Goal: Task Accomplishment & Management: Manage account settings

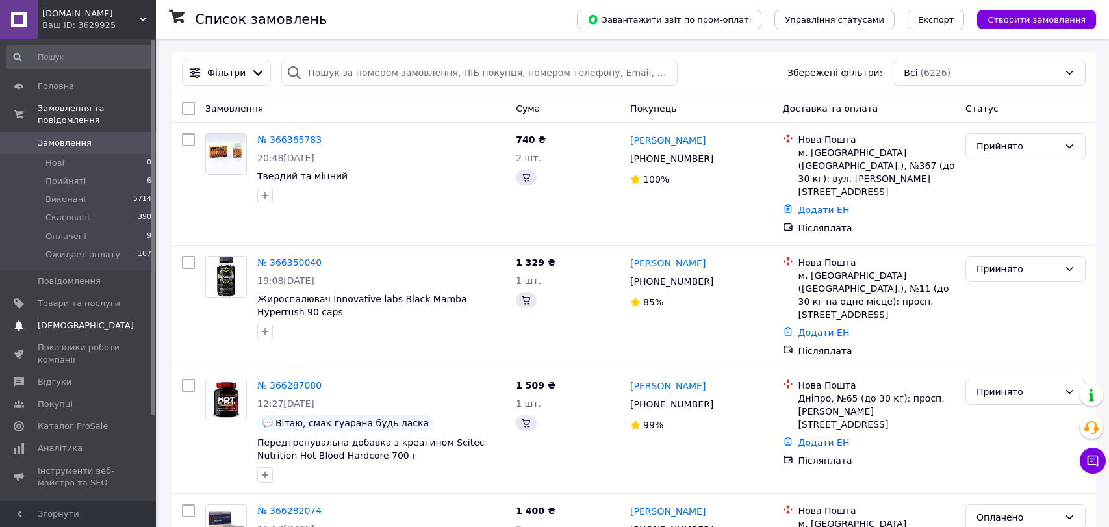
click at [77, 320] on span "[DEMOGRAPHIC_DATA]" at bounding box center [86, 326] width 96 height 12
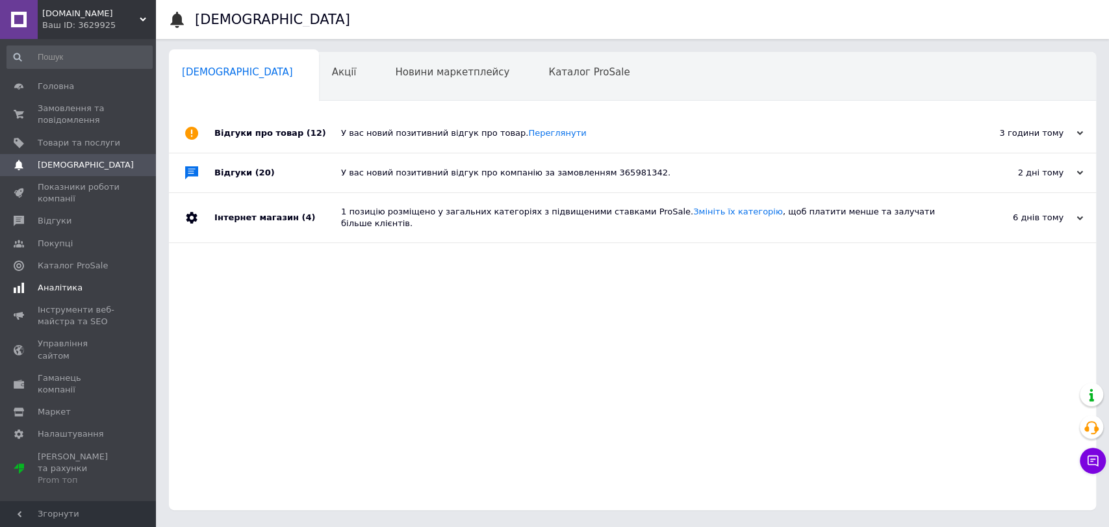
click at [57, 286] on span "Аналітика" at bounding box center [60, 288] width 45 height 12
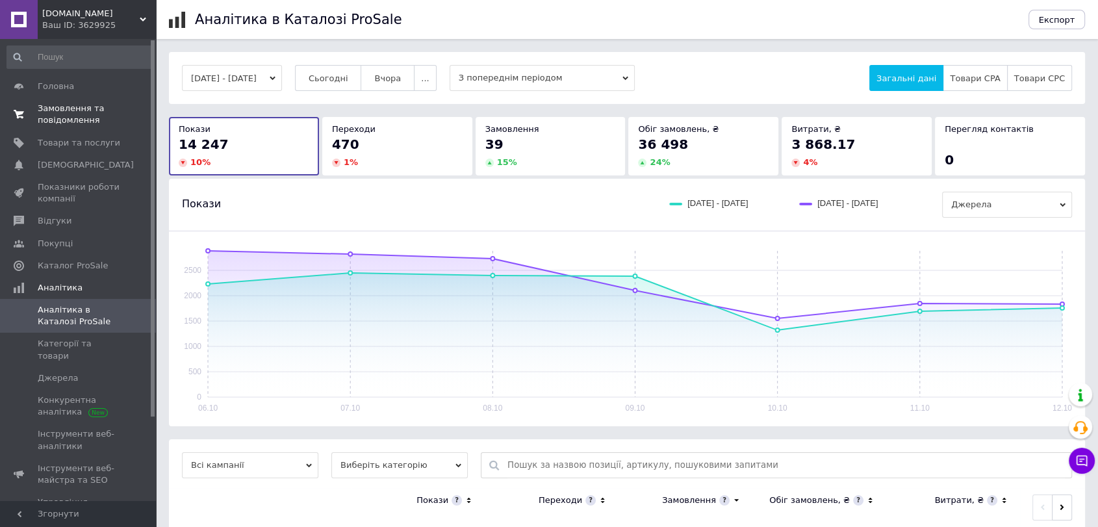
click at [77, 105] on span "Замовлення та повідомлення" at bounding box center [79, 114] width 83 height 23
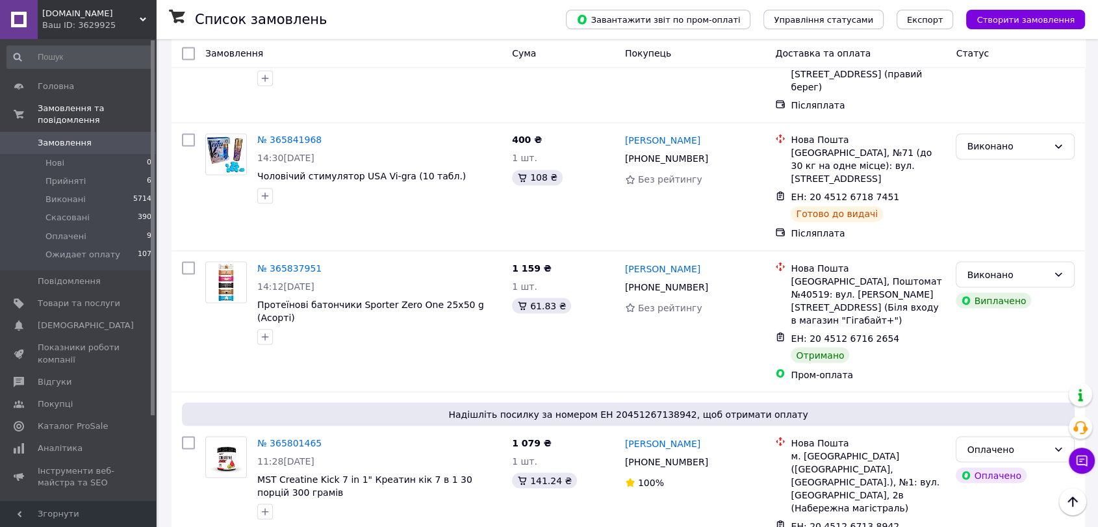
scroll to position [2289, 0]
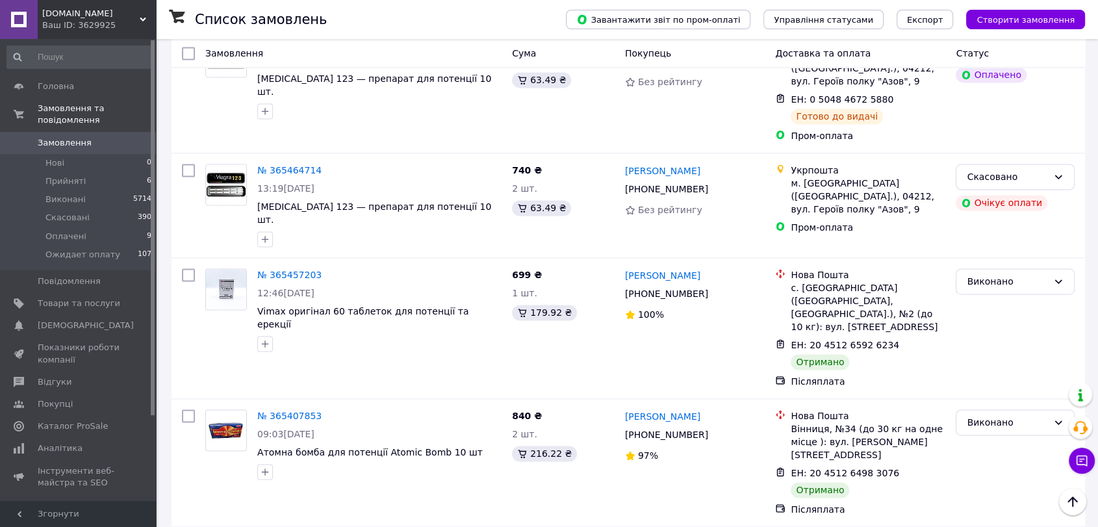
scroll to position [2021, 0]
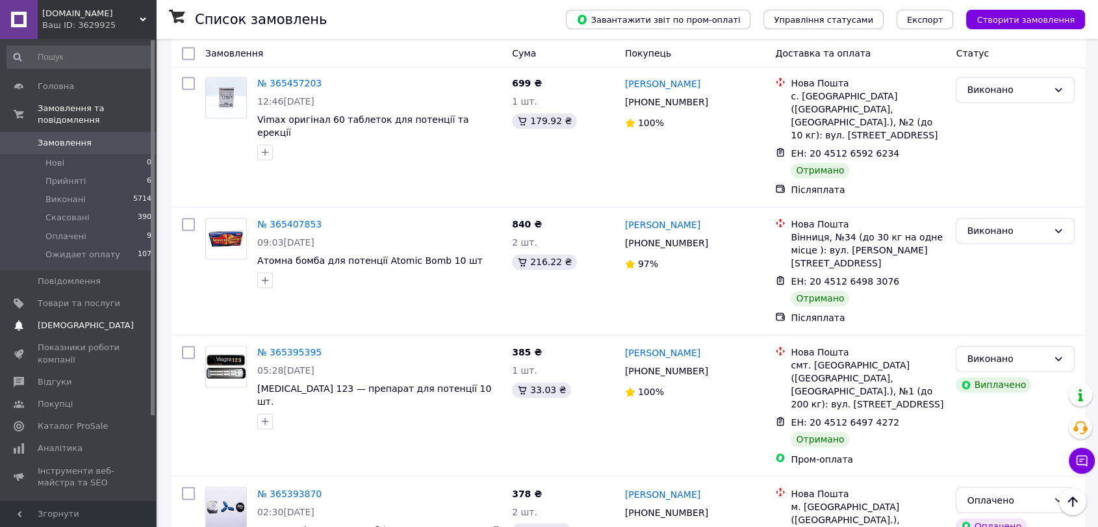
click at [93, 320] on span "[DEMOGRAPHIC_DATA]" at bounding box center [79, 326] width 83 height 12
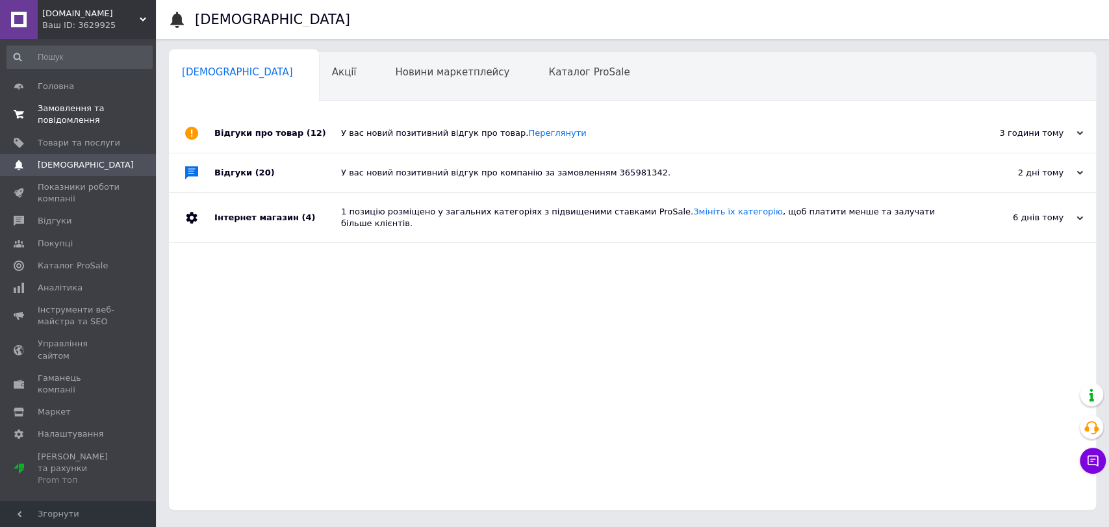
click at [42, 118] on span "Замовлення та повідомлення" at bounding box center [79, 114] width 83 height 23
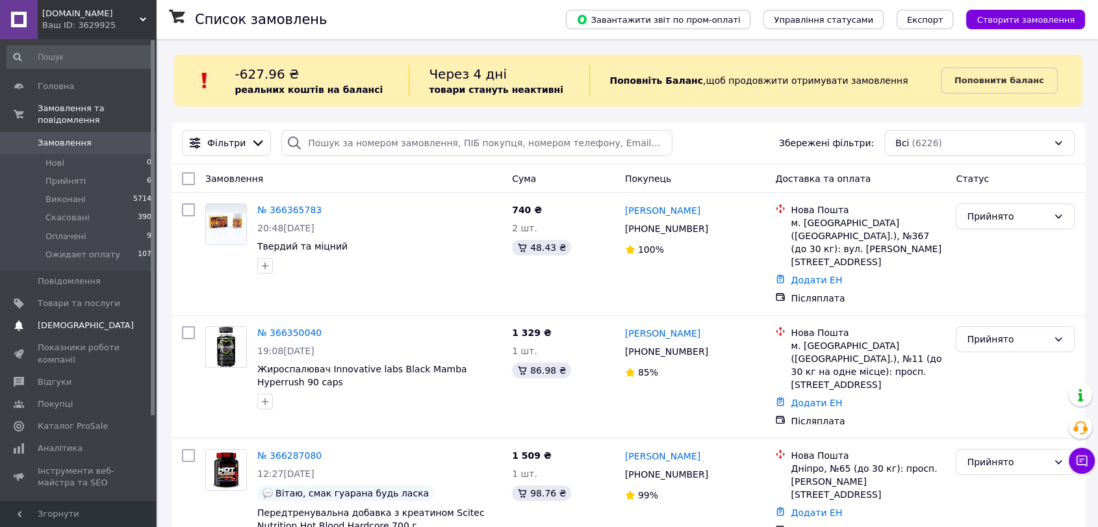
click at [79, 320] on span "[DEMOGRAPHIC_DATA]" at bounding box center [86, 326] width 96 height 12
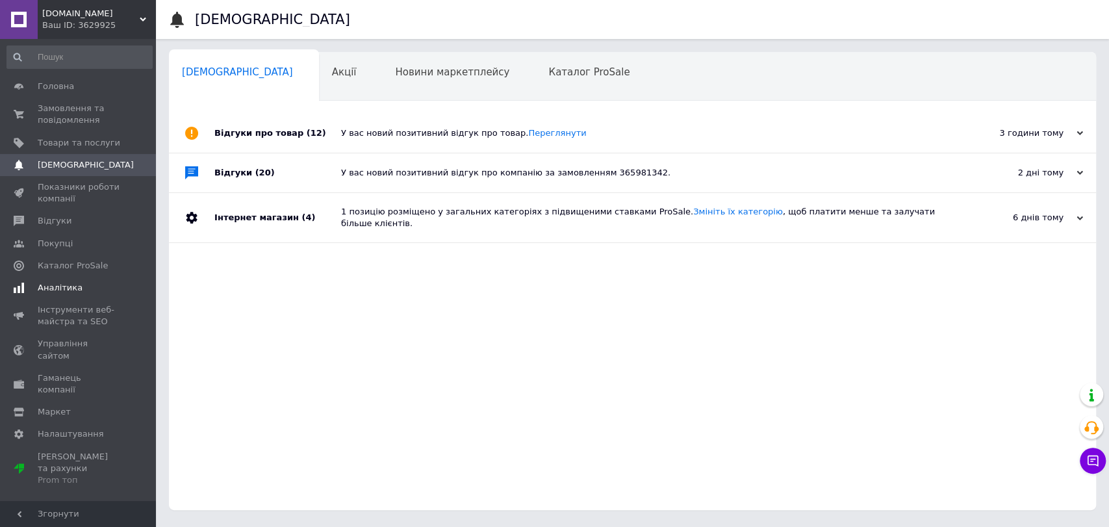
click at [62, 294] on link "Аналітика" at bounding box center [79, 288] width 159 height 22
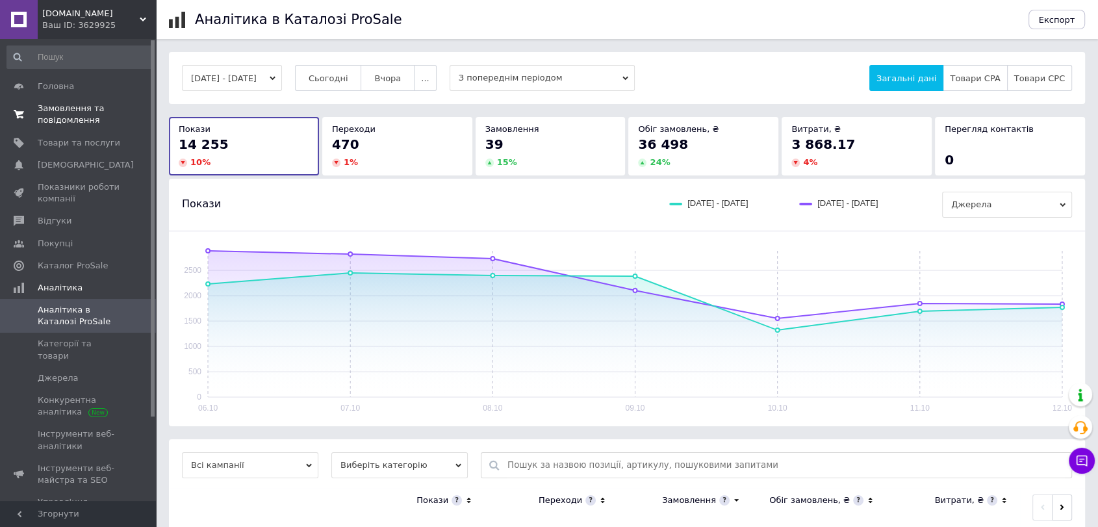
click at [83, 109] on span "Замовлення та повідомлення" at bounding box center [79, 114] width 83 height 23
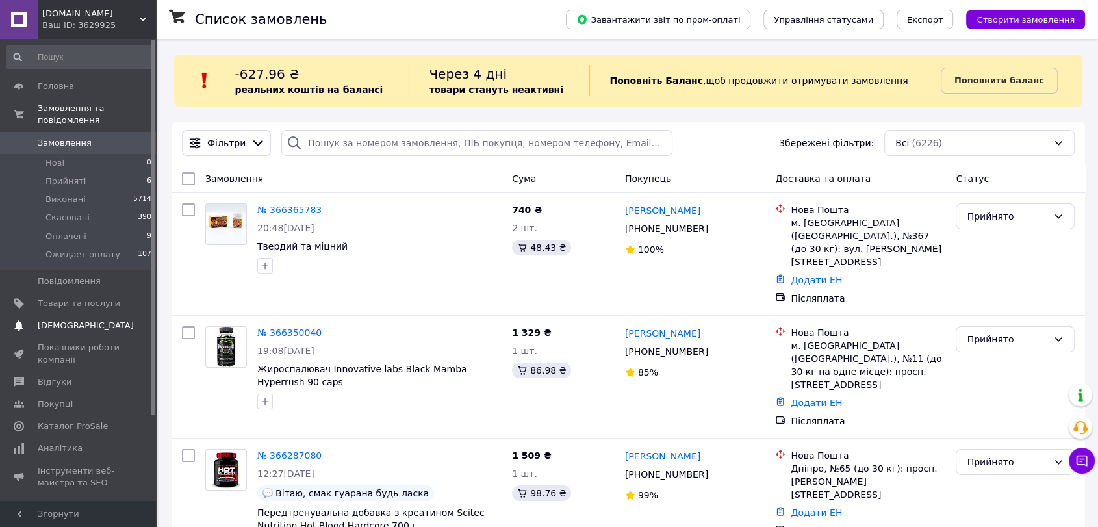
click at [103, 320] on span "[DEMOGRAPHIC_DATA]" at bounding box center [79, 326] width 83 height 12
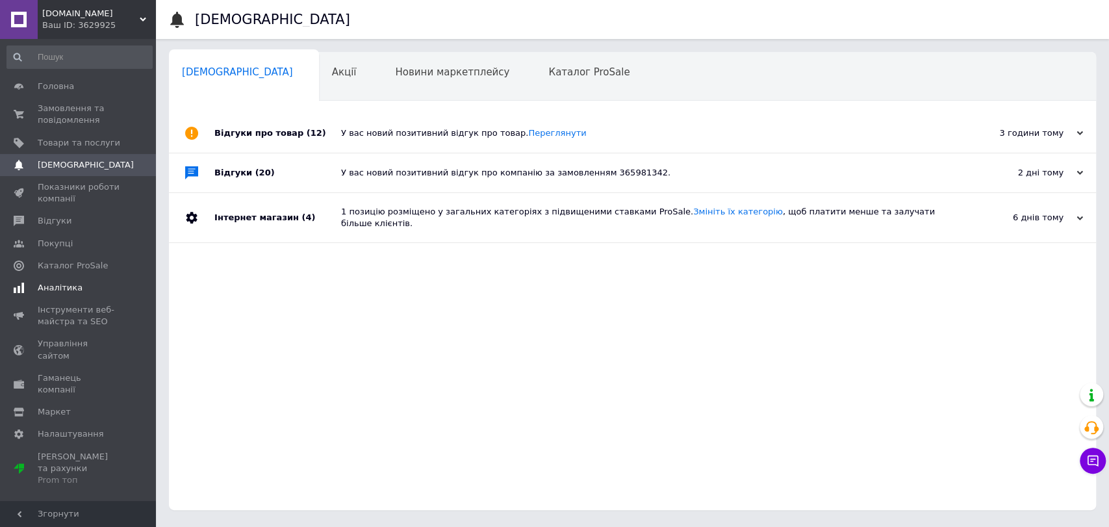
click at [64, 289] on span "Аналітика" at bounding box center [60, 288] width 45 height 12
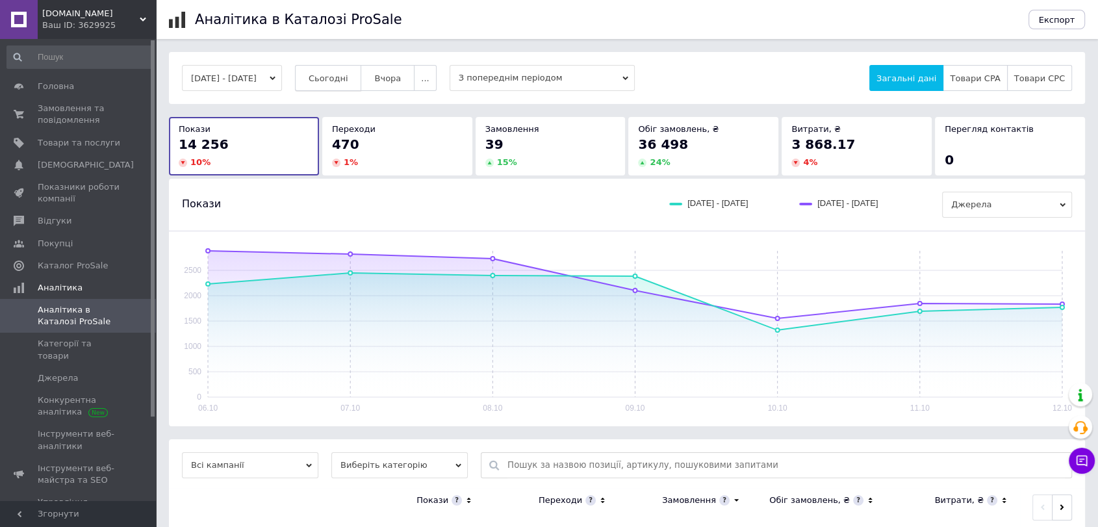
click at [348, 73] on span "Сьогодні" at bounding box center [329, 78] width 40 height 10
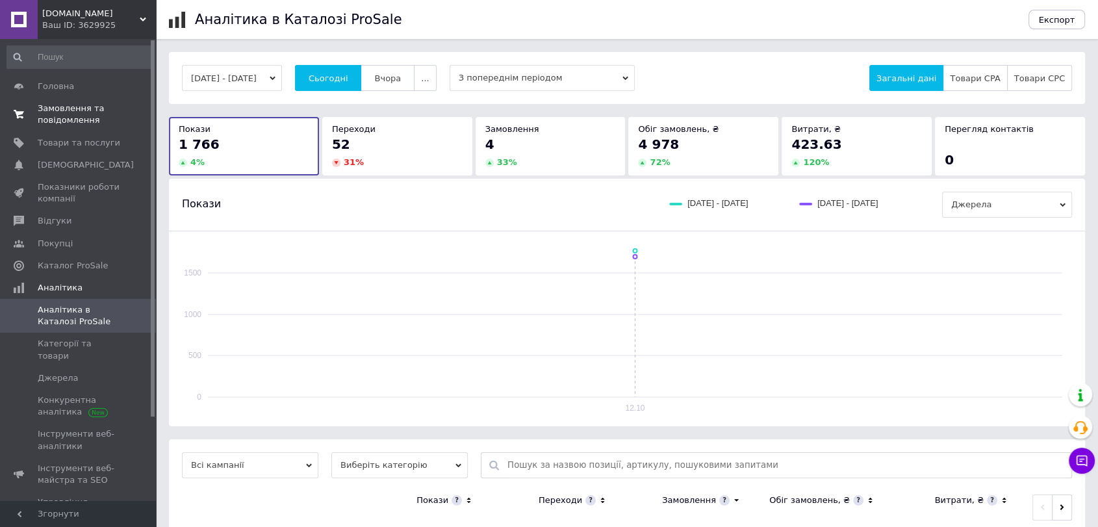
click at [73, 125] on span "Замовлення та повідомлення" at bounding box center [79, 114] width 83 height 23
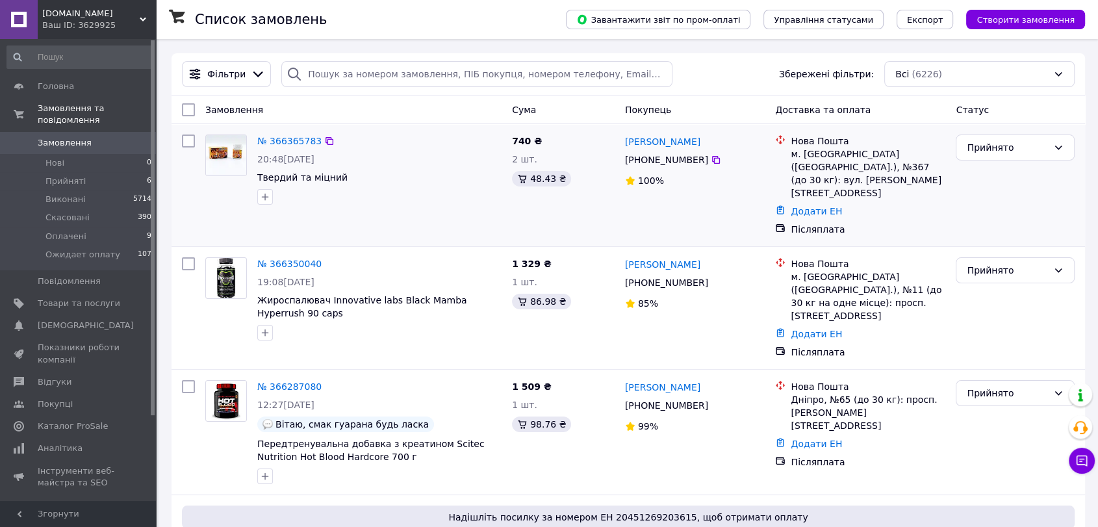
scroll to position [96, 0]
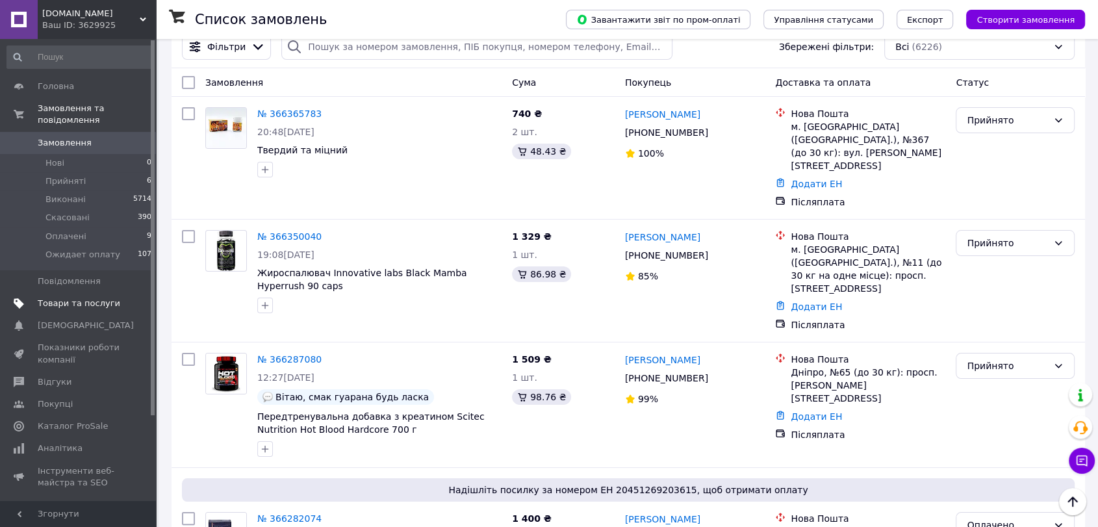
click at [72, 302] on link "Товари та послуги" at bounding box center [79, 303] width 159 height 22
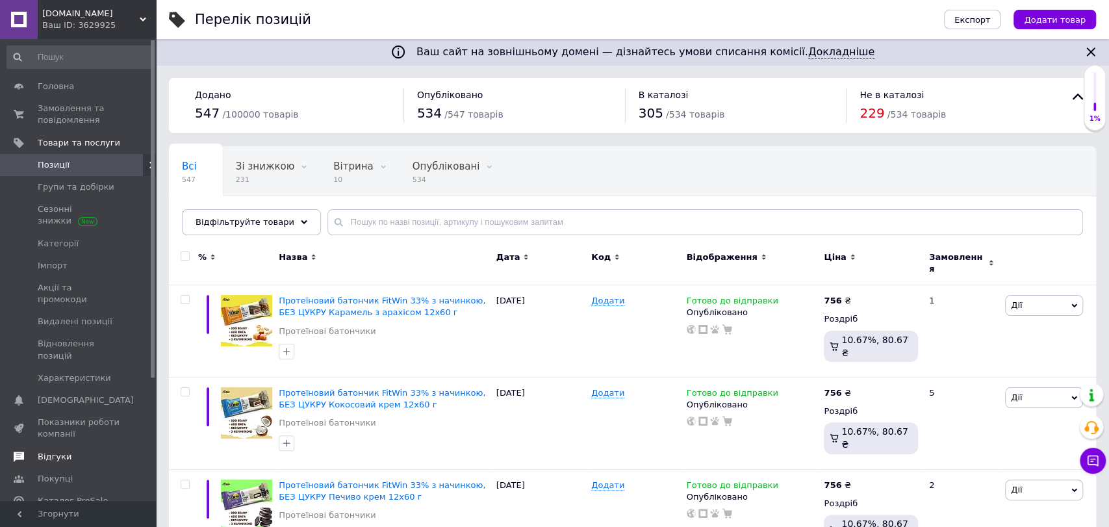
click at [57, 451] on span "Відгуки" at bounding box center [55, 457] width 34 height 12
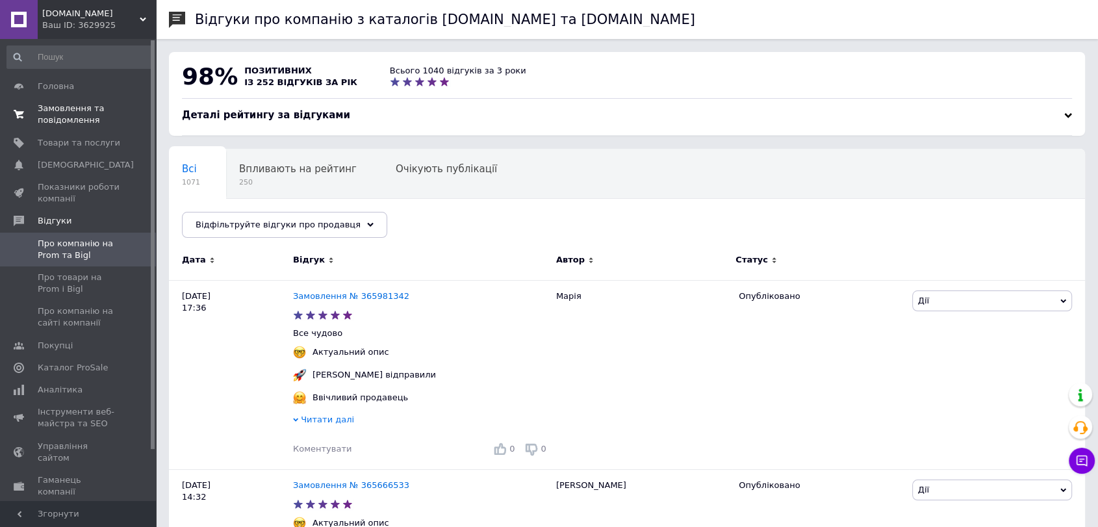
click at [60, 117] on span "Замовлення та повідомлення" at bounding box center [79, 114] width 83 height 23
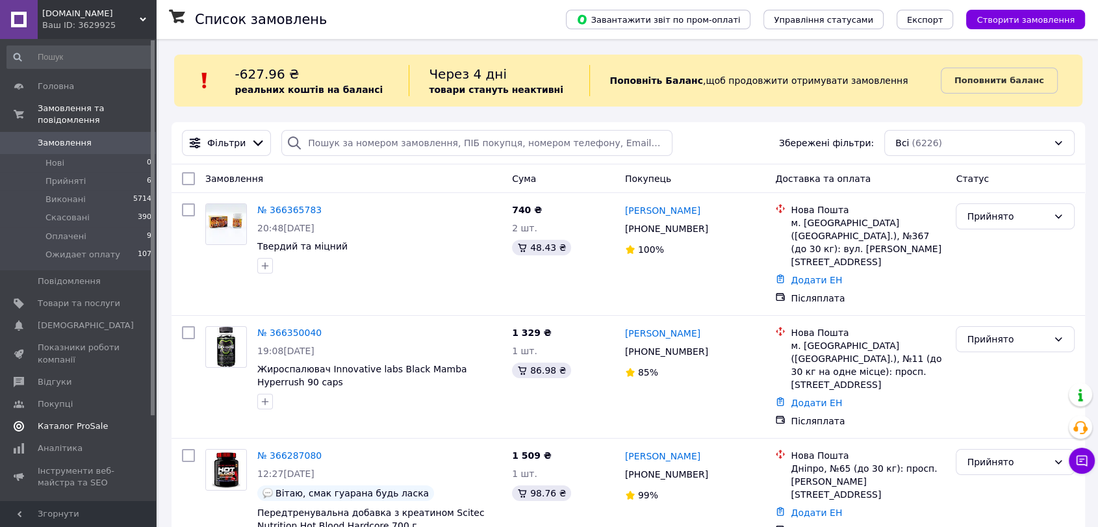
click at [90, 376] on span "Відгуки" at bounding box center [79, 382] width 83 height 12
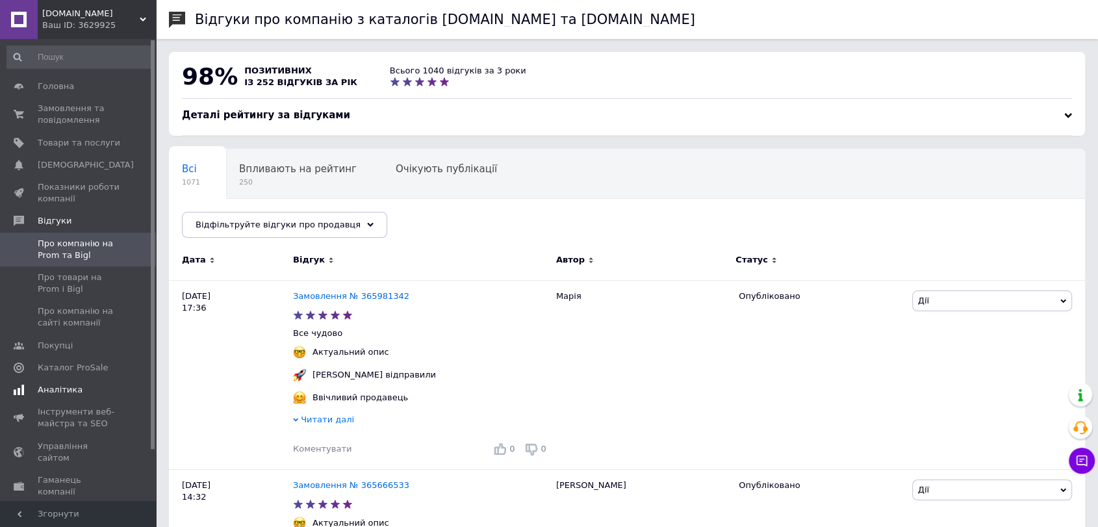
click at [86, 384] on span "Аналітика" at bounding box center [79, 390] width 83 height 12
